Goal: Information Seeking & Learning: Learn about a topic

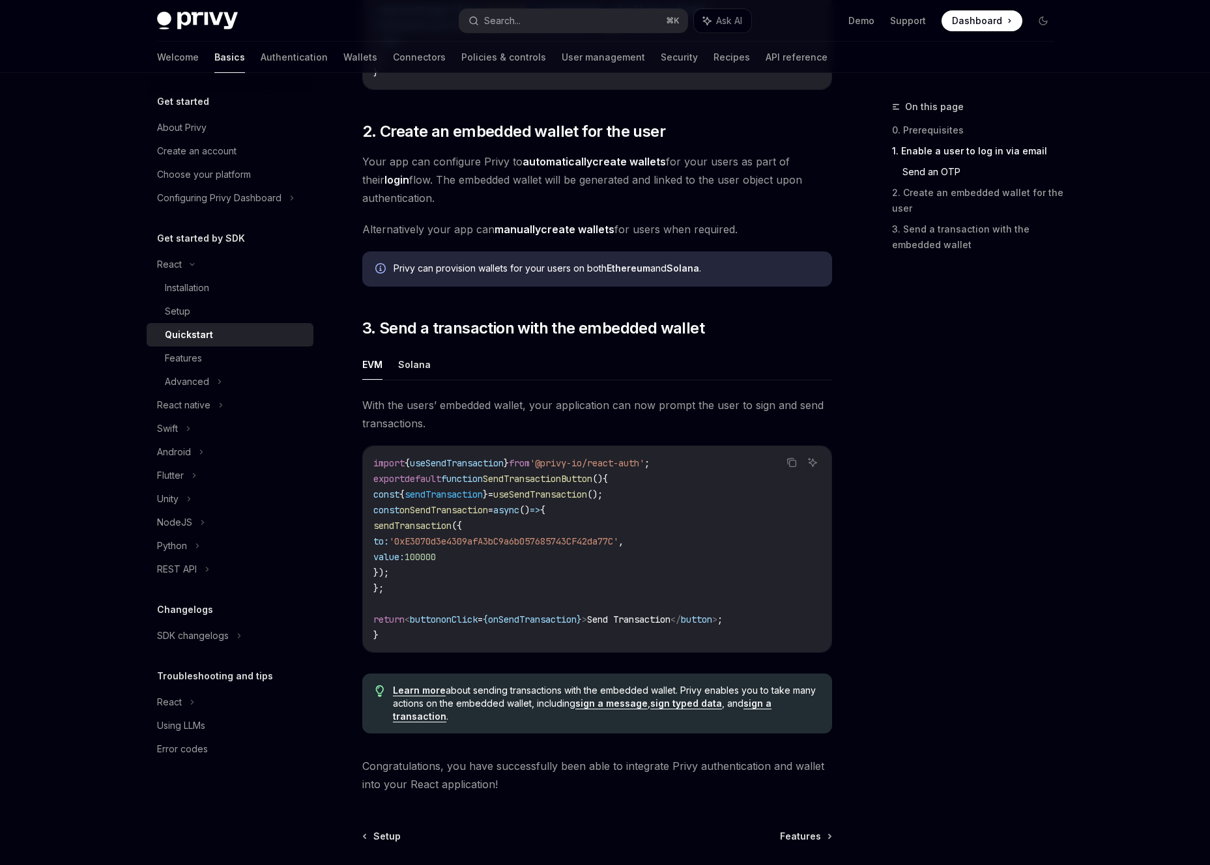
scroll to position [907, 0]
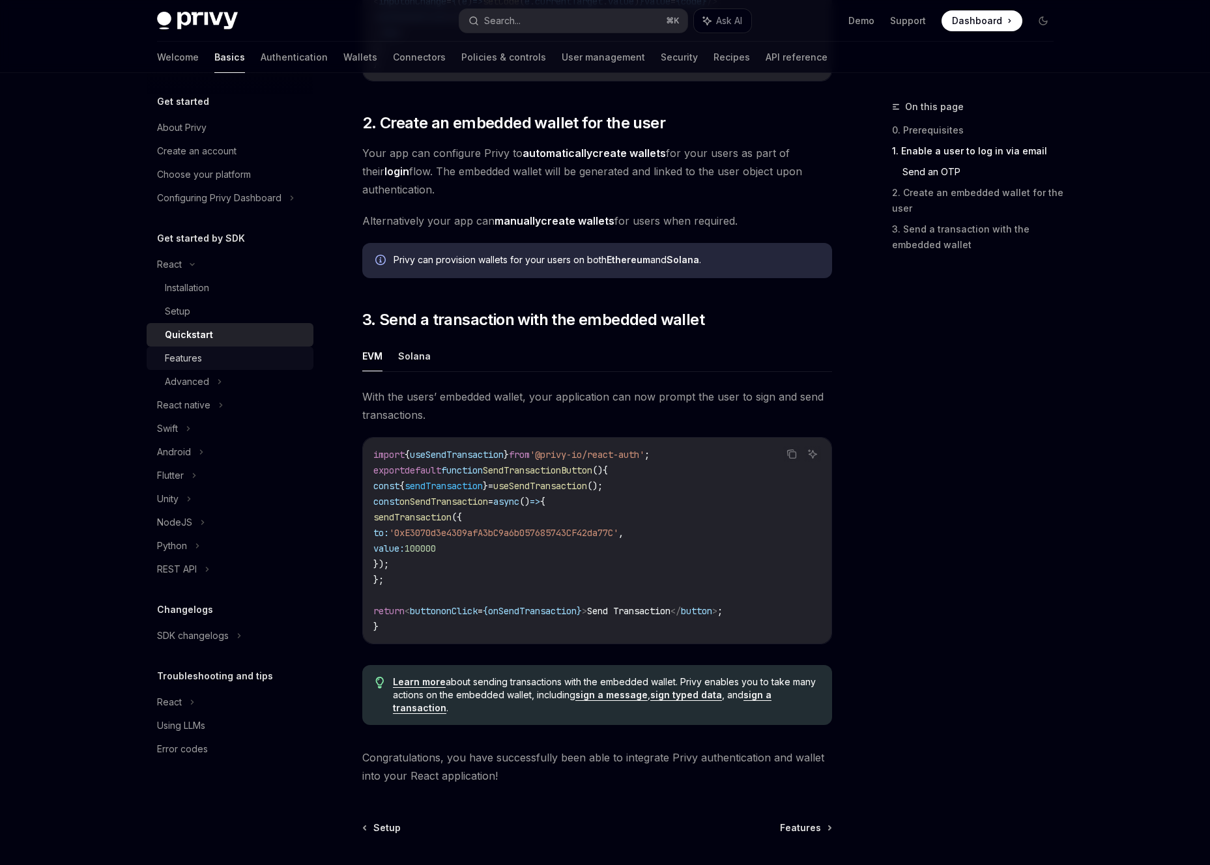
click at [246, 353] on div "Features" at bounding box center [235, 359] width 141 height 16
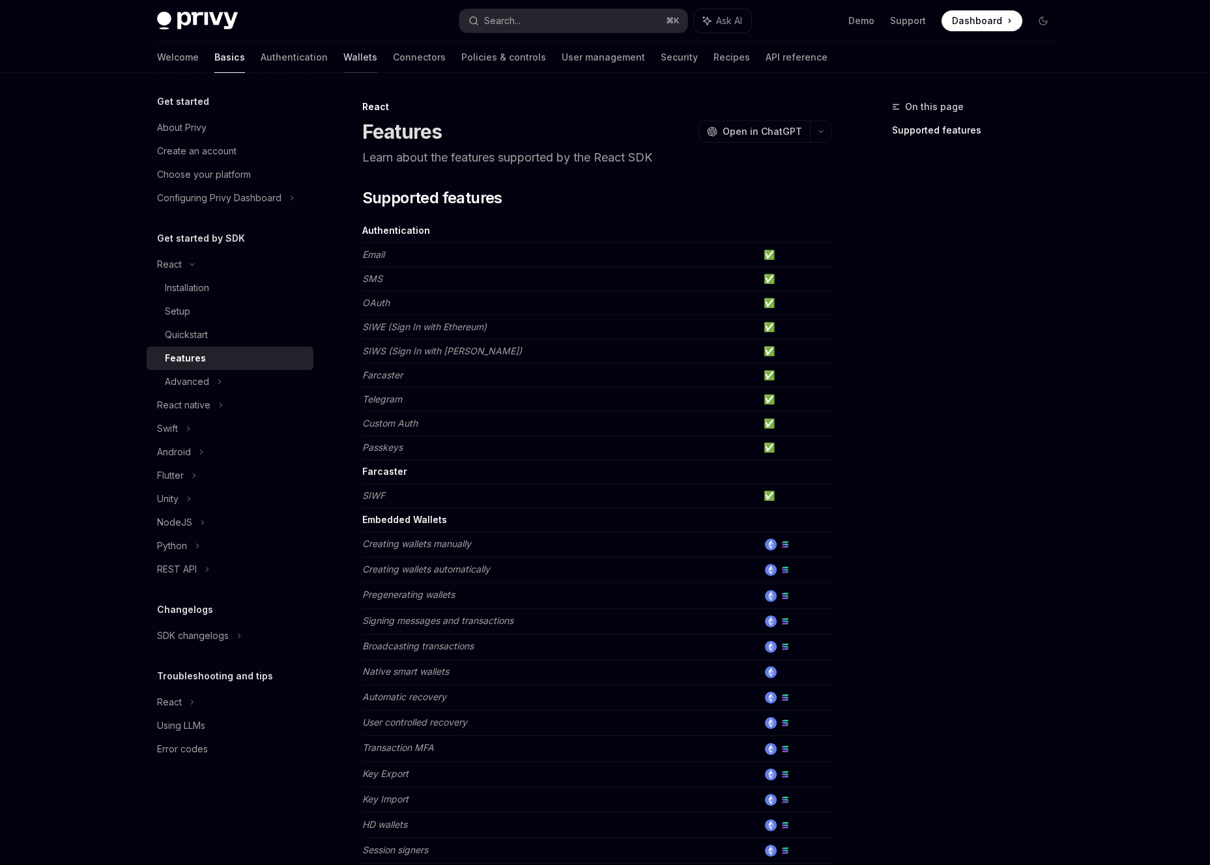
click at [343, 55] on link "Wallets" at bounding box center [360, 57] width 34 height 31
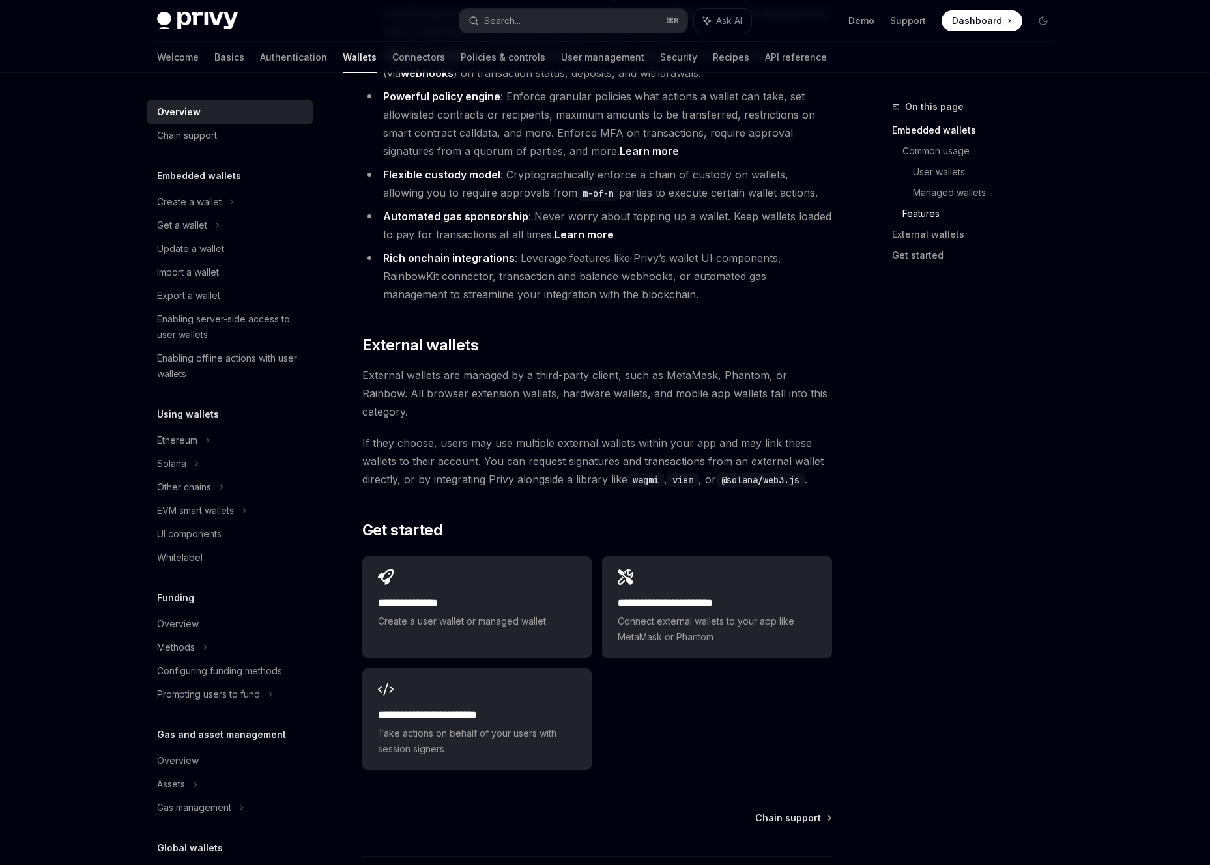
scroll to position [1715, 0]
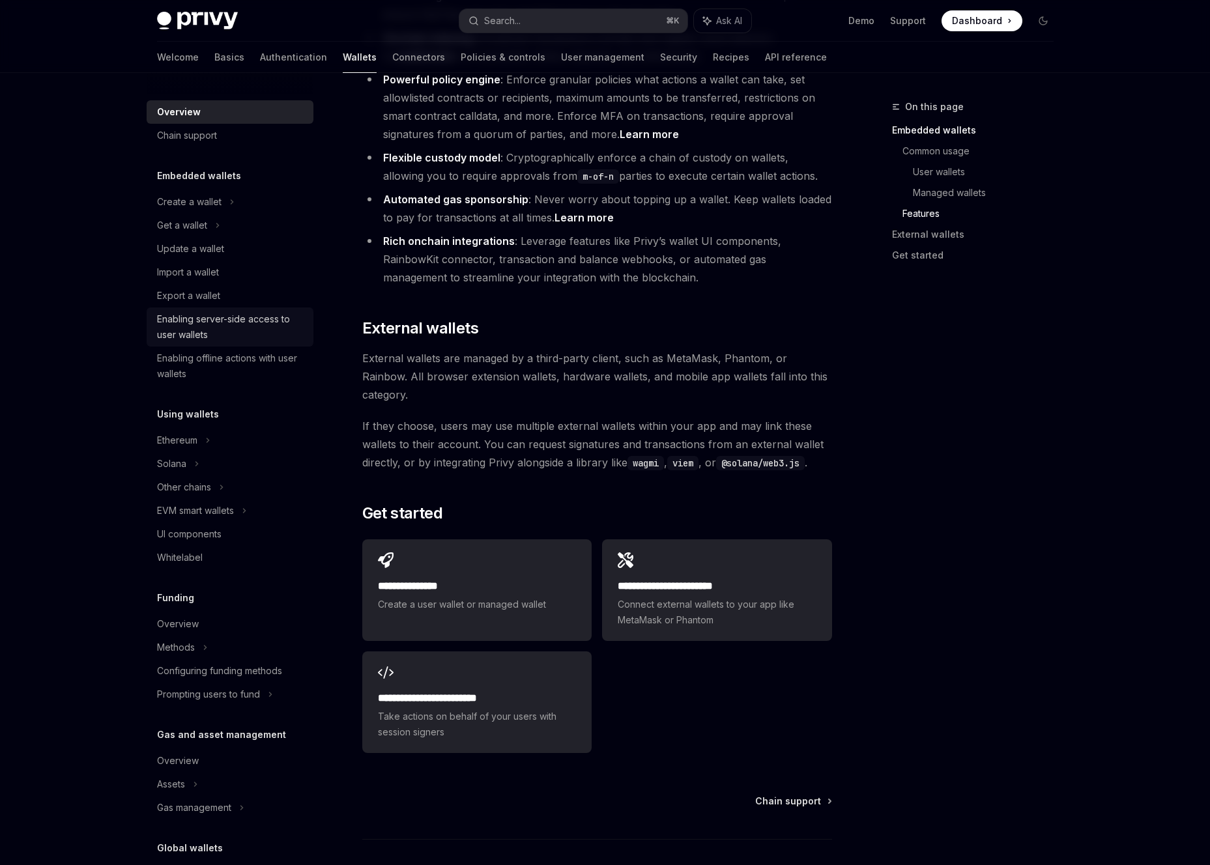
click at [272, 321] on div "Enabling server-side access to user wallets" at bounding box center [231, 327] width 149 height 31
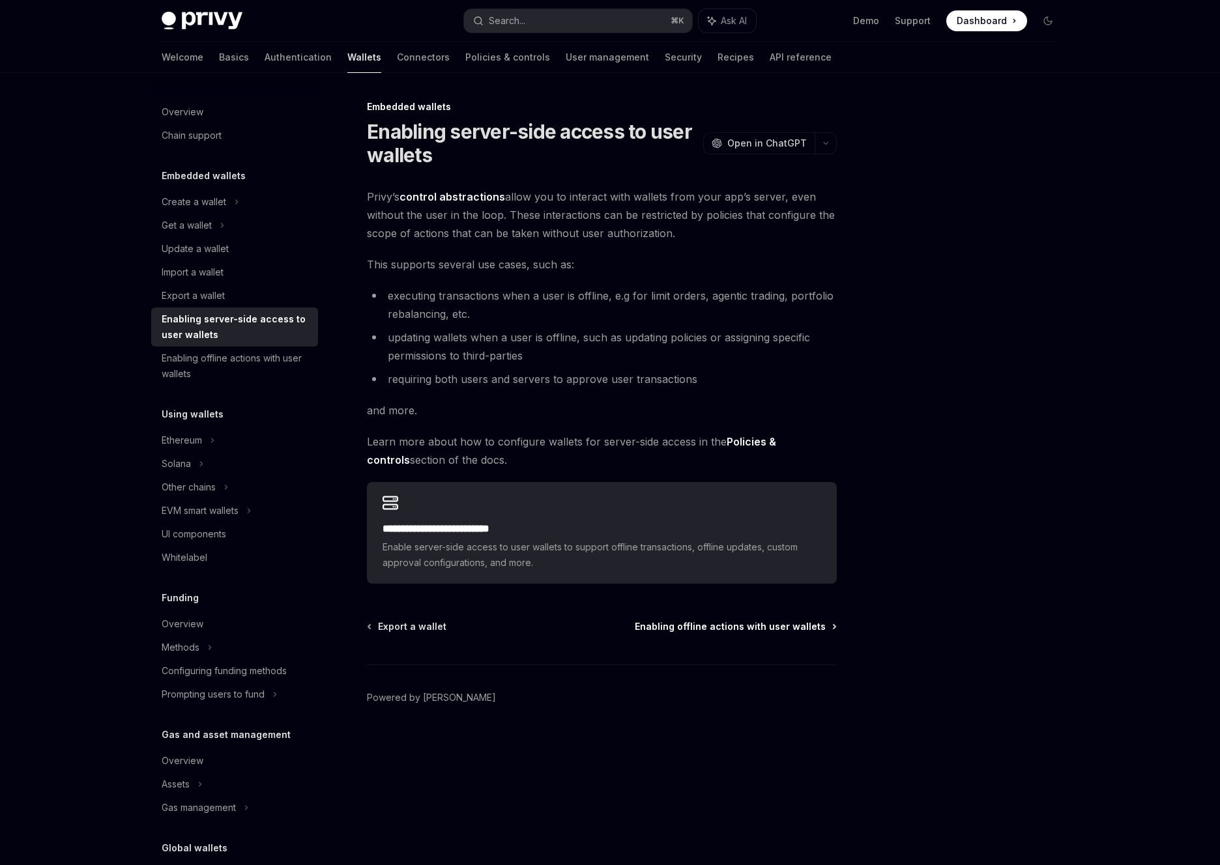
click at [740, 633] on span "Enabling offline actions with user wallets" at bounding box center [730, 626] width 191 height 13
type textarea "*"
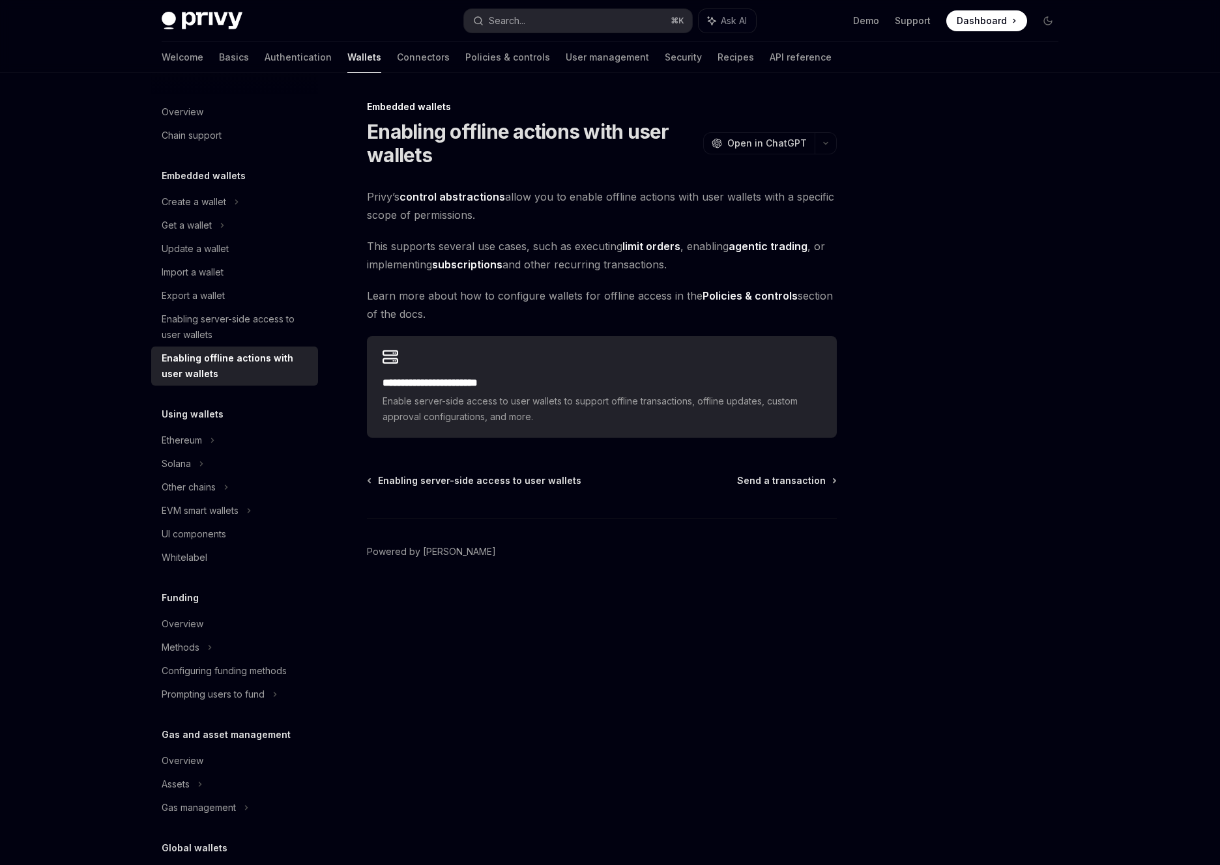
click at [854, 575] on div "**********" at bounding box center [610, 469] width 918 height 792
